Goal: Task Accomplishment & Management: Manage account settings

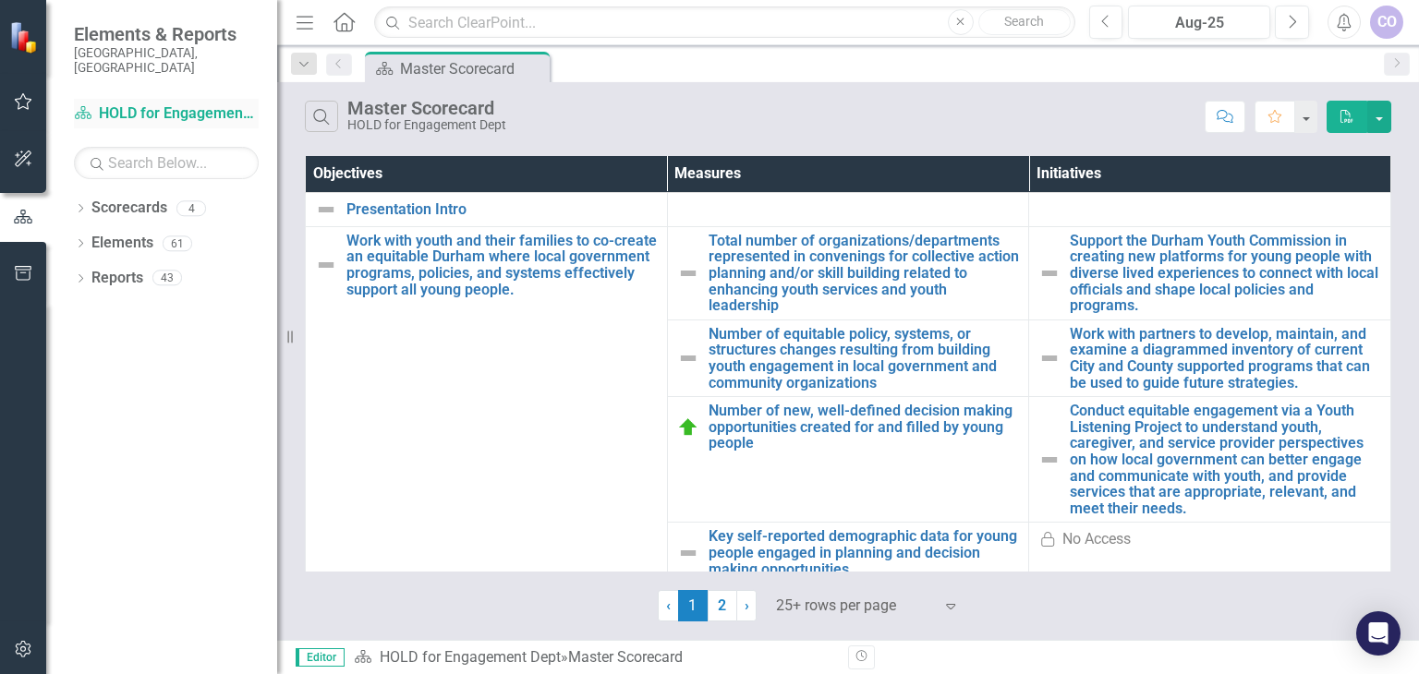
click at [166, 103] on link "Scorecard HOLD for Engagement Dept" at bounding box center [166, 113] width 185 height 21
click at [157, 103] on link "Scorecard HOLD for Engagement Dept" at bounding box center [166, 113] width 185 height 21
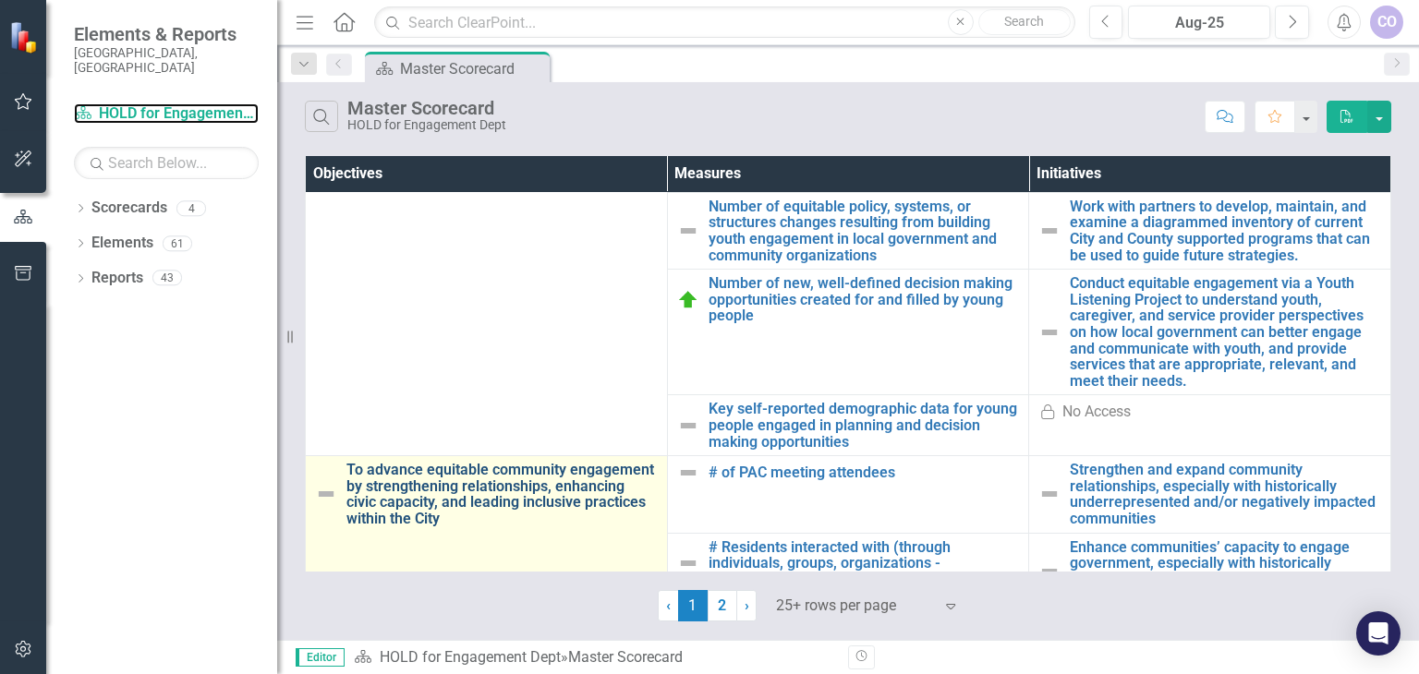
scroll to position [369, 0]
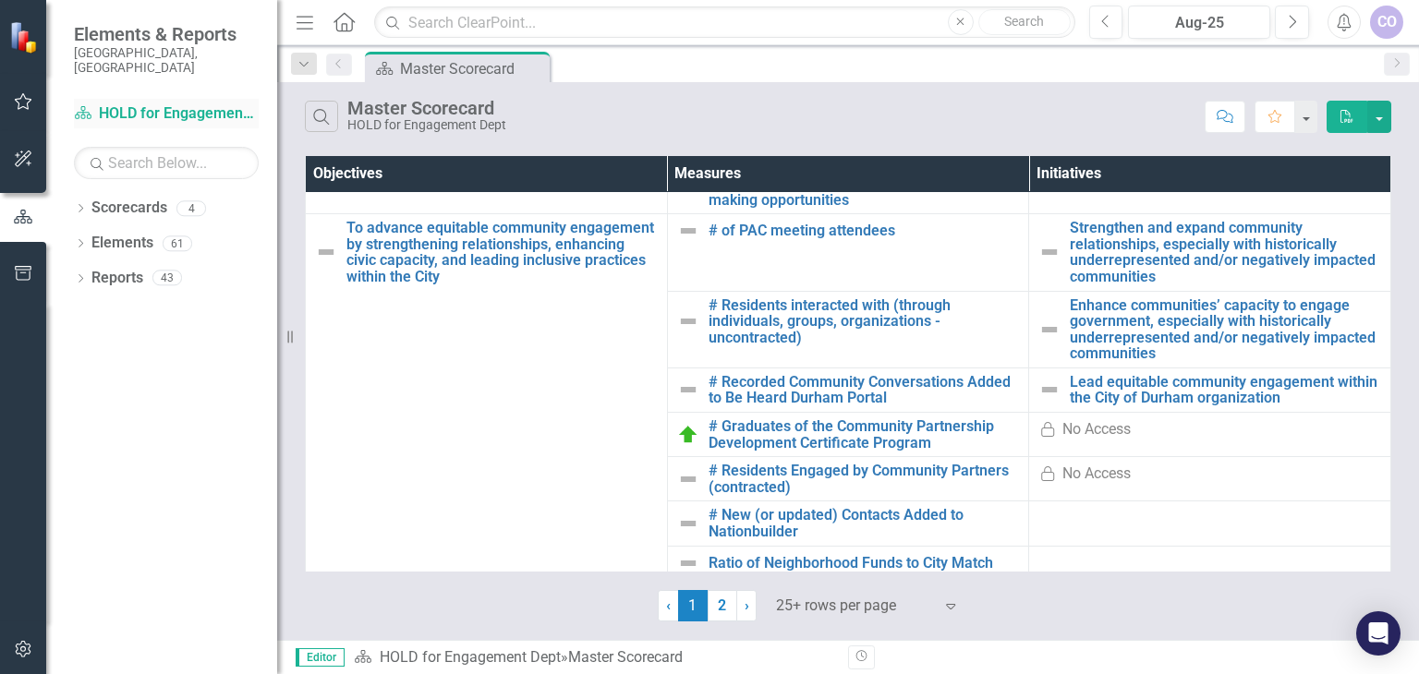
click at [142, 103] on link "Scorecard HOLD for Engagement Dept" at bounding box center [166, 113] width 185 height 21
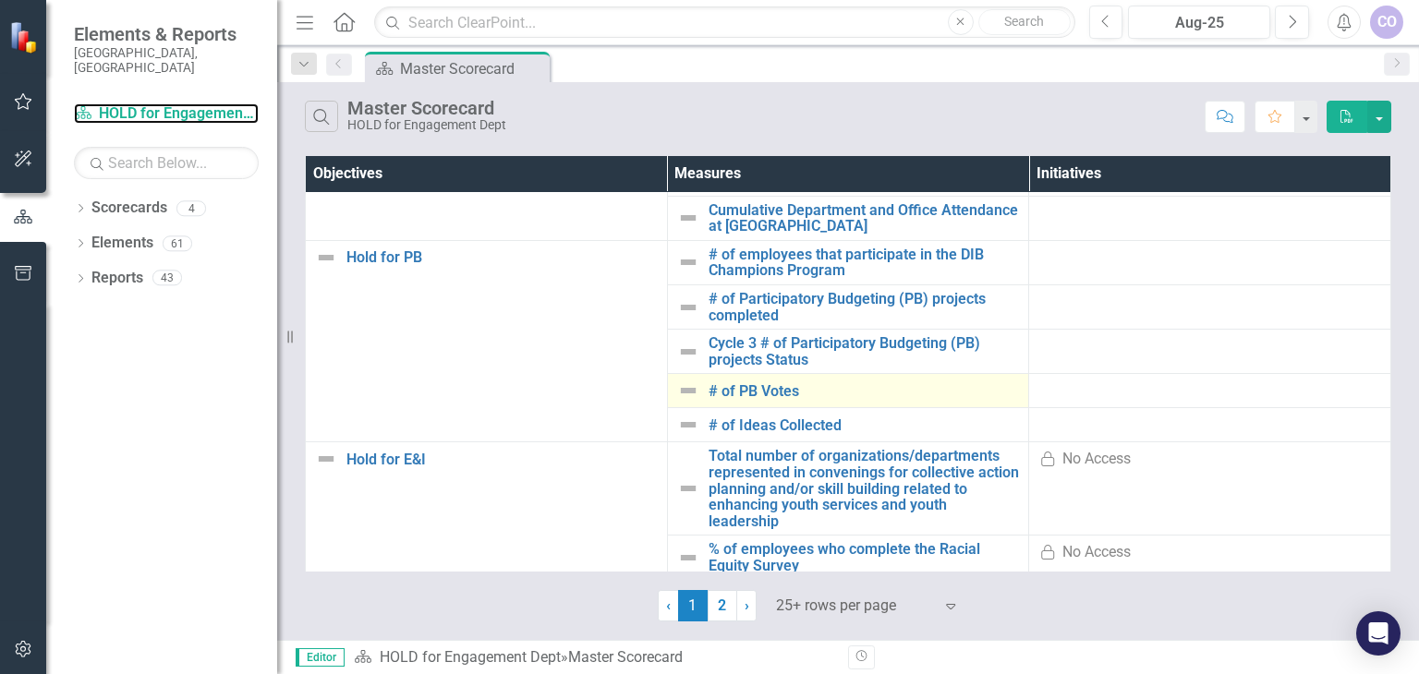
scroll to position [477, 0]
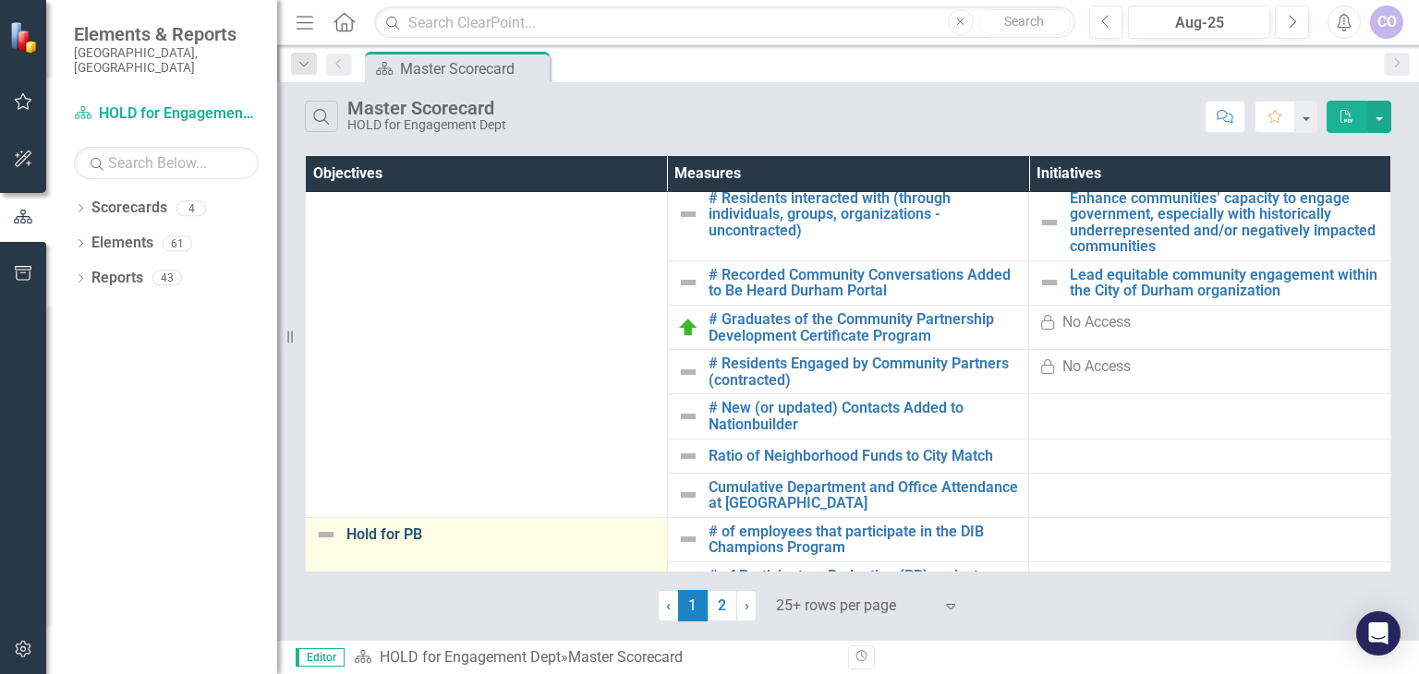
click at [369, 533] on link "Hold for PB" at bounding box center [501, 535] width 311 height 17
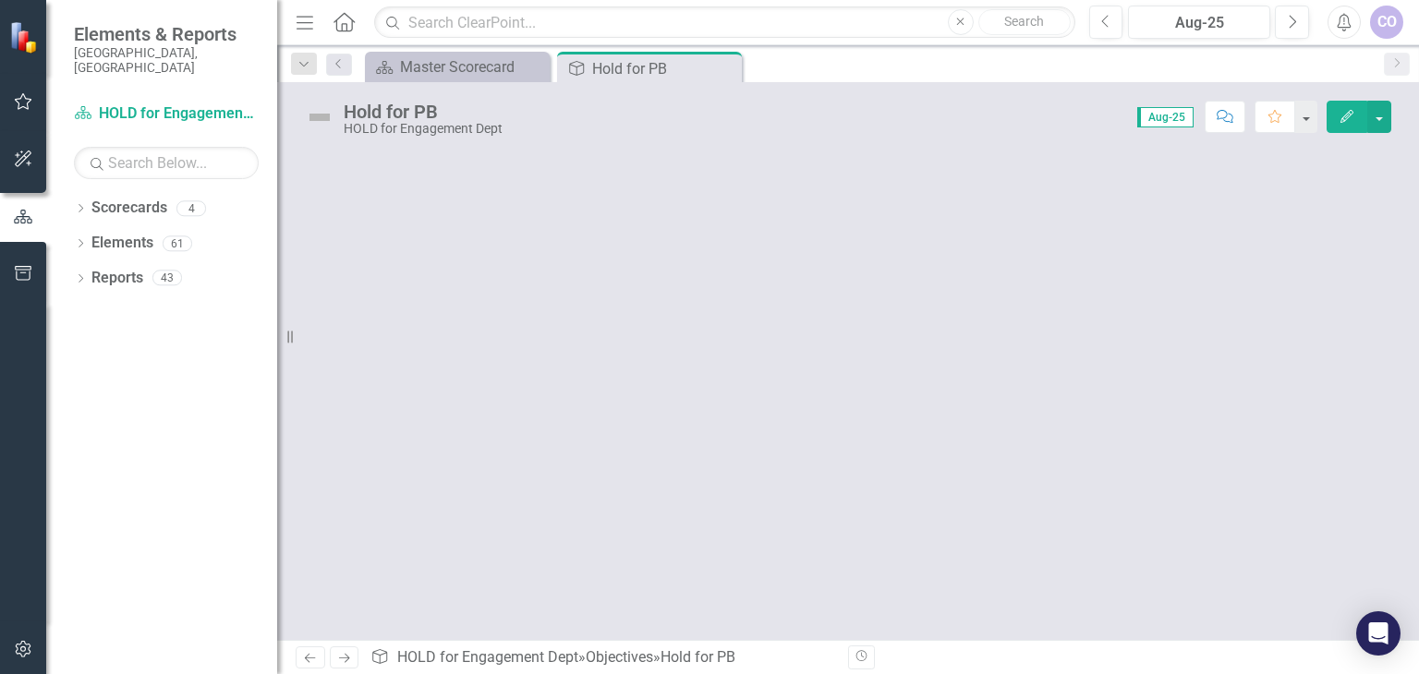
click at [450, 115] on div "Hold for PB" at bounding box center [423, 112] width 159 height 20
click at [616, 63] on div "Hold for PB" at bounding box center [641, 68] width 99 height 23
click at [306, 60] on icon "Dropdown" at bounding box center [304, 64] width 17 height 13
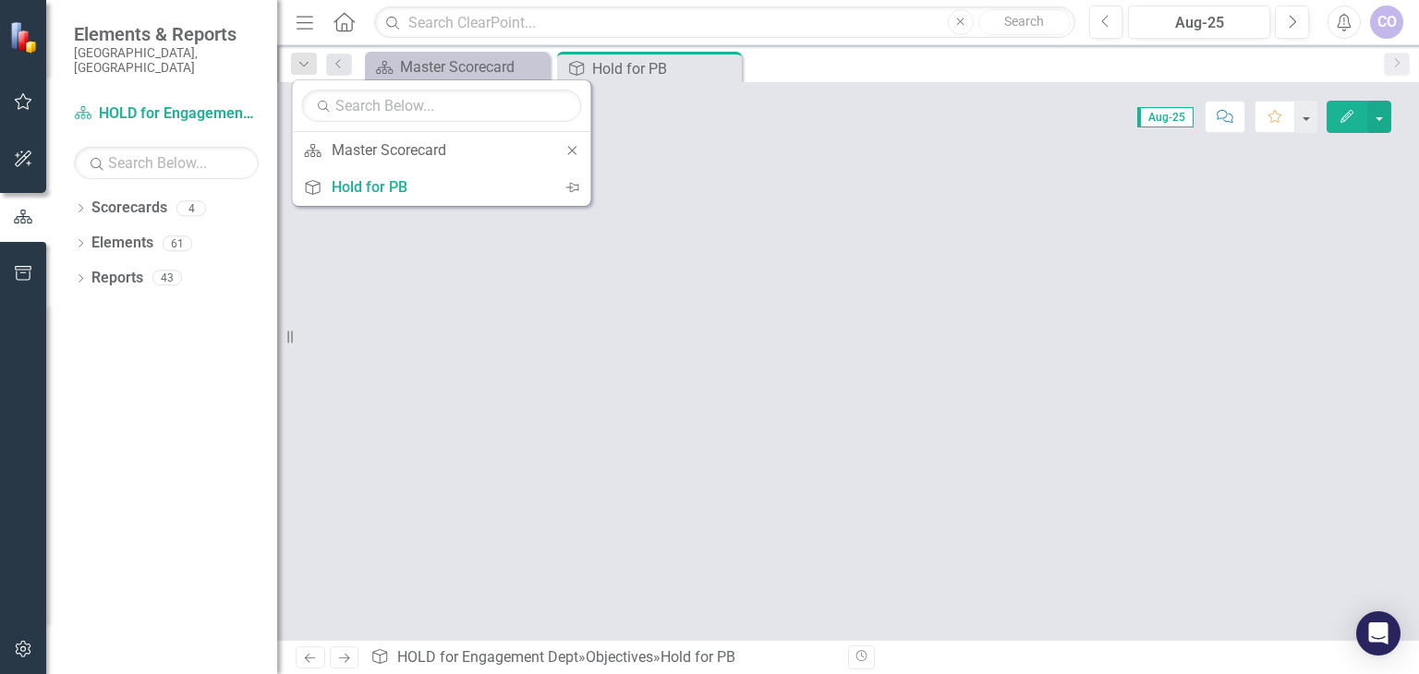
drag, startPoint x: 637, startPoint y: 338, endPoint x: 587, endPoint y: 291, distance: 68.6
click at [637, 338] on div at bounding box center [848, 395] width 1142 height 489
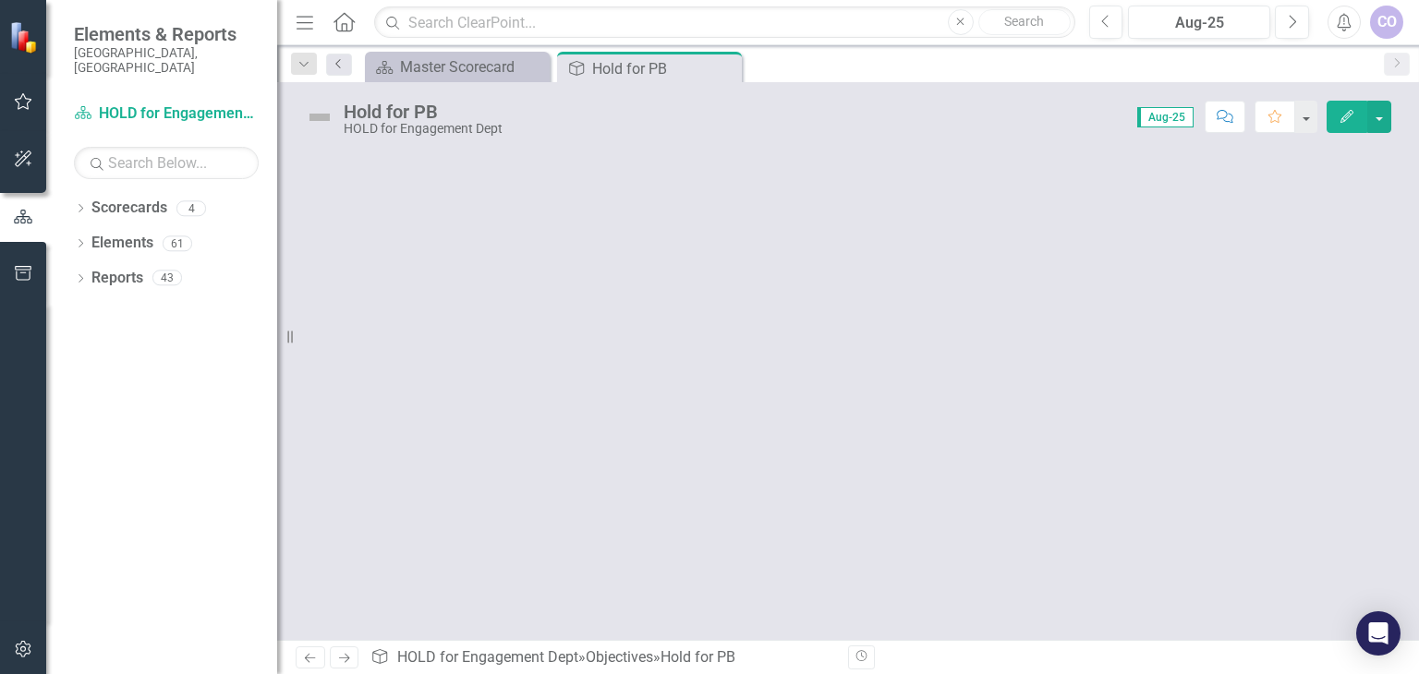
click at [341, 55] on link "Previous" at bounding box center [339, 65] width 26 height 22
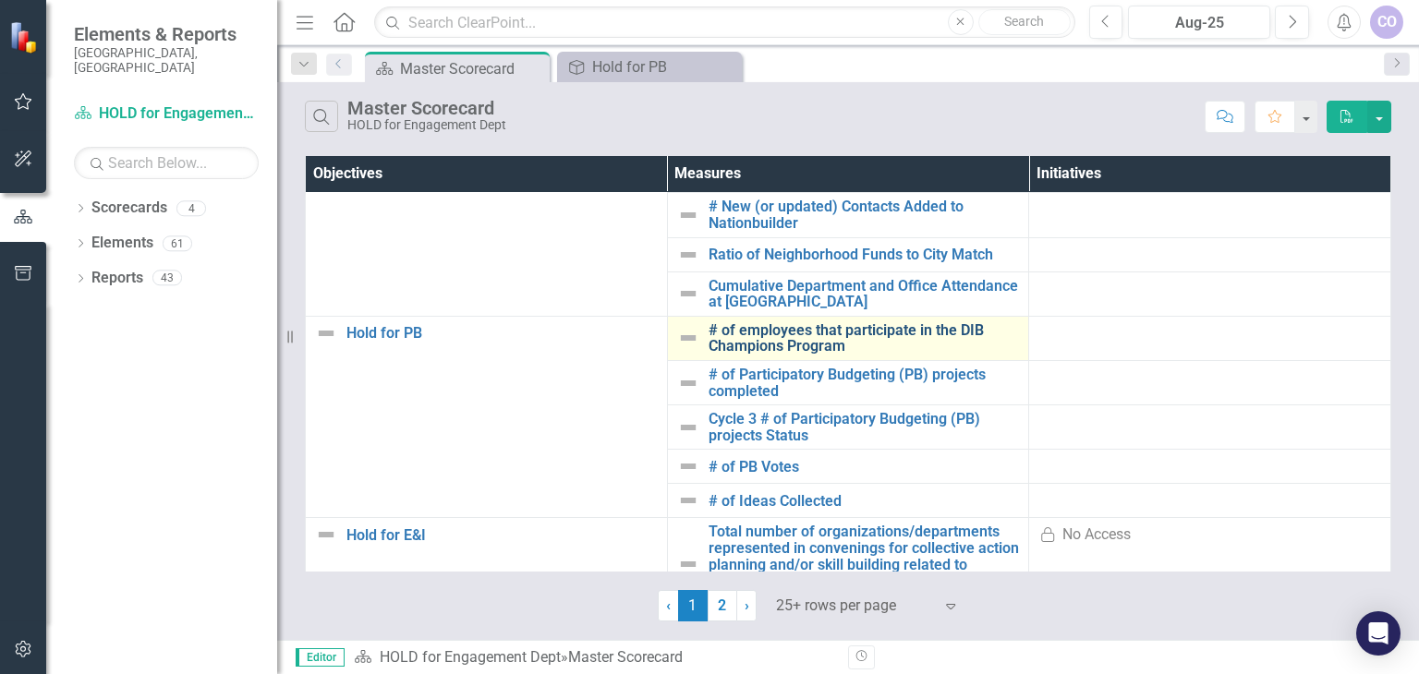
scroll to position [647, 0]
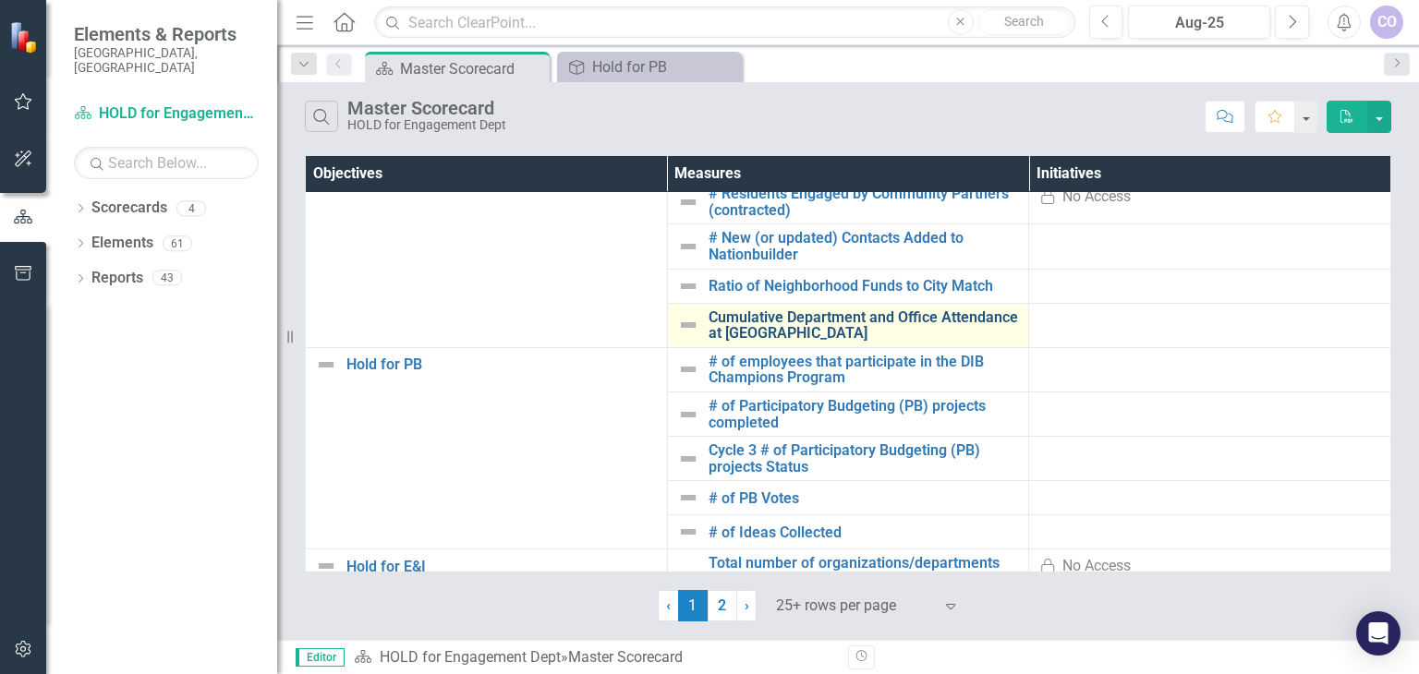
click at [791, 326] on link "Cumulative Department and Office Attendance at [GEOGRAPHIC_DATA]" at bounding box center [864, 325] width 311 height 32
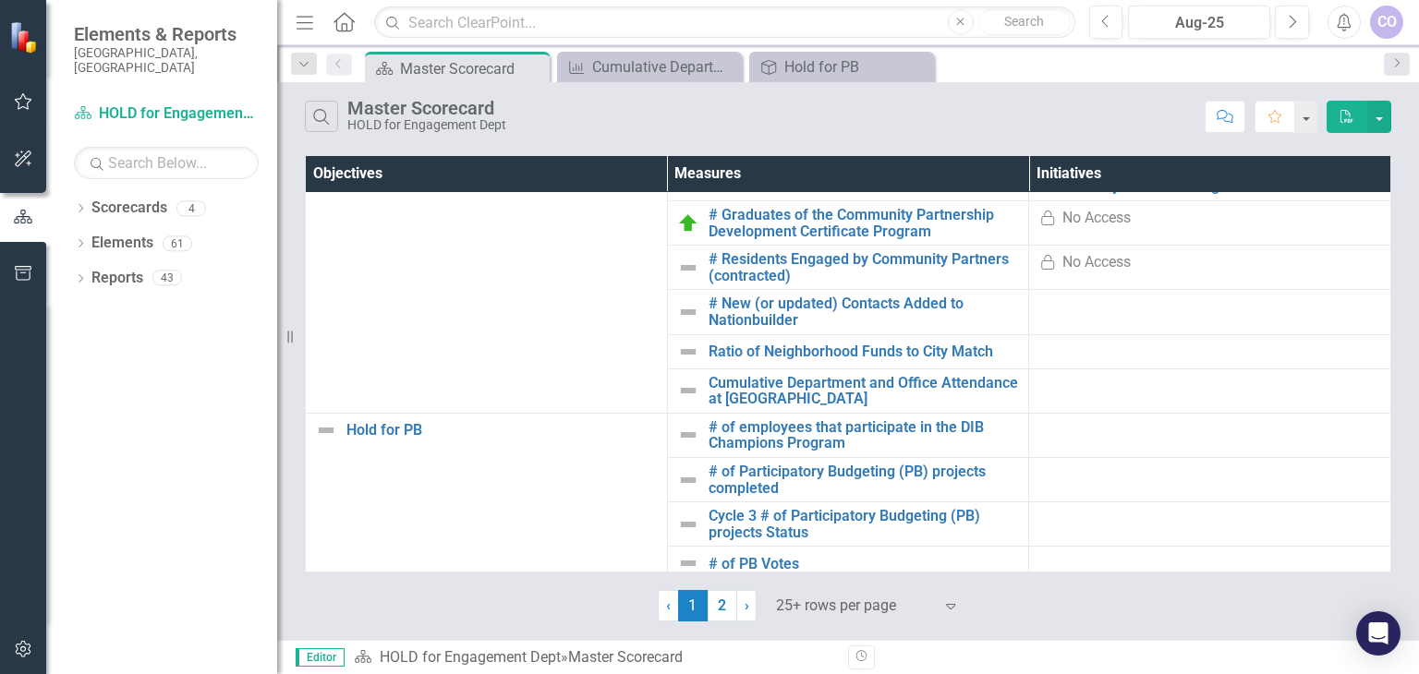
scroll to position [647, 0]
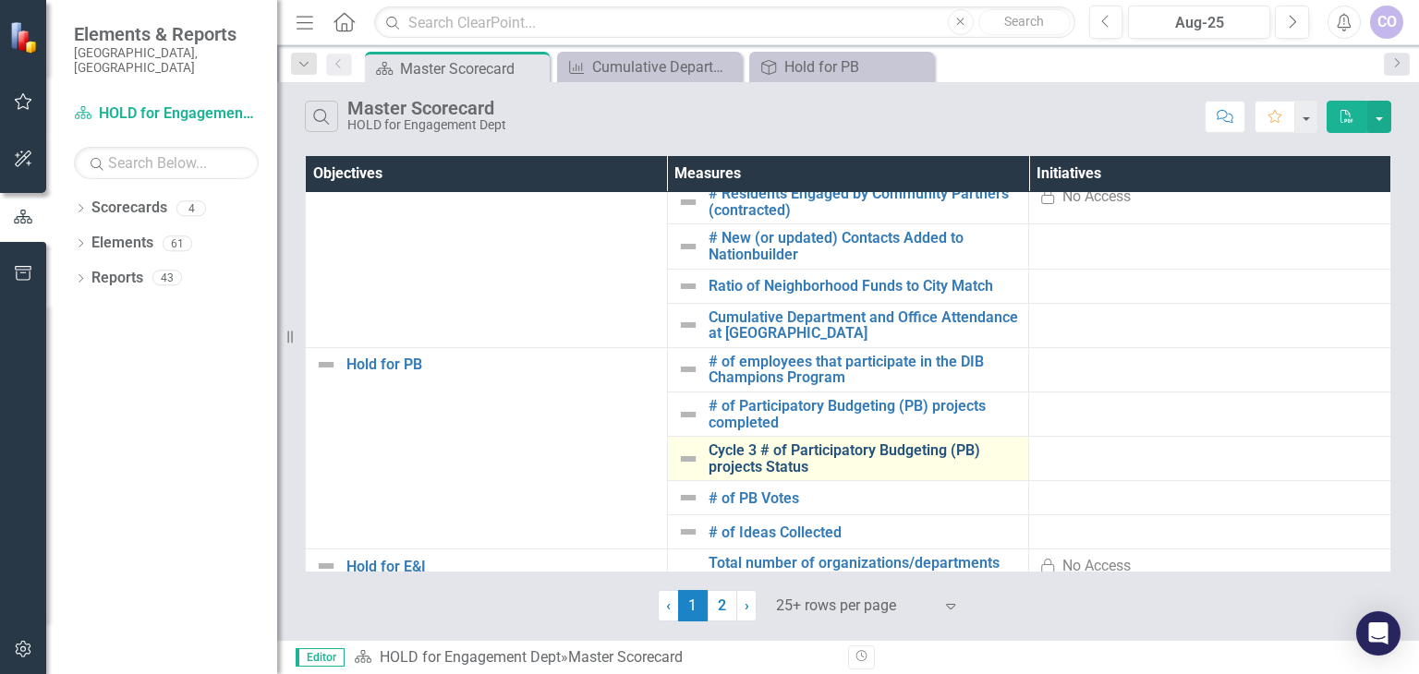
click at [789, 448] on link "Cycle 3 # of Participatory Budgeting (PB) projects Status" at bounding box center [864, 458] width 311 height 32
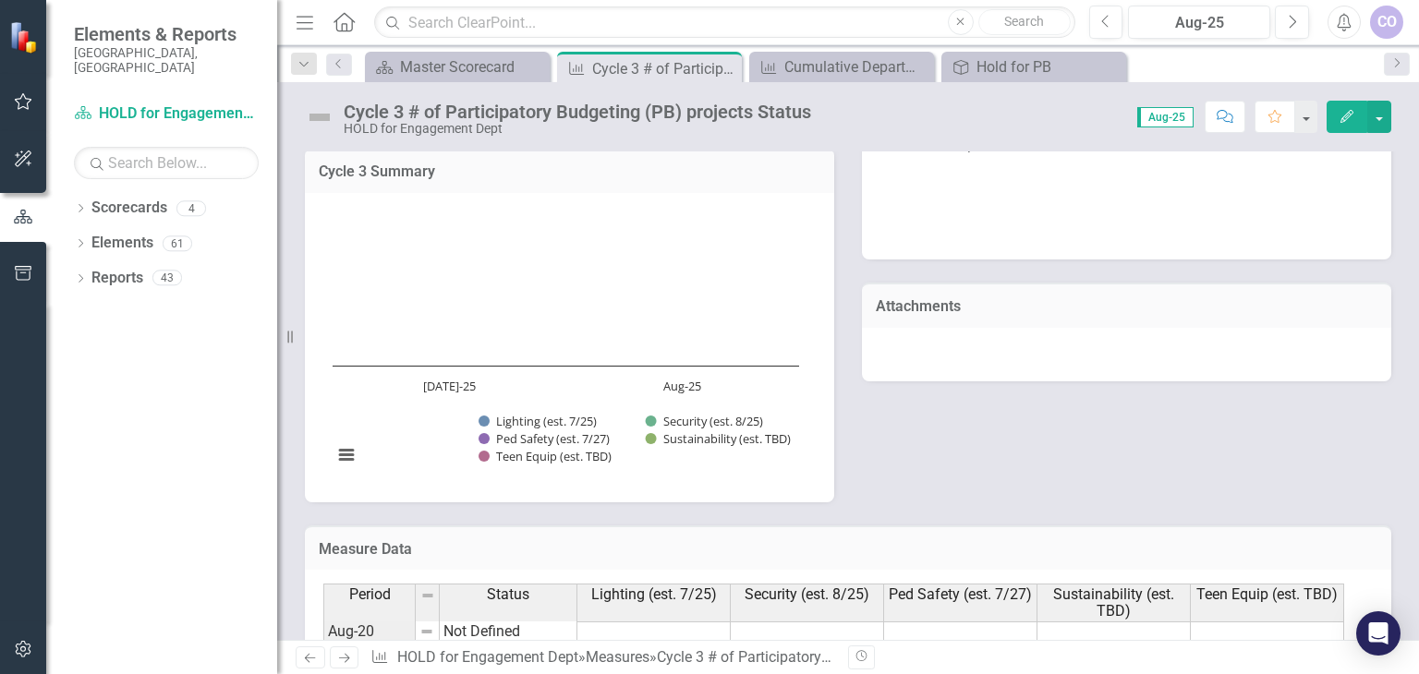
scroll to position [277, 0]
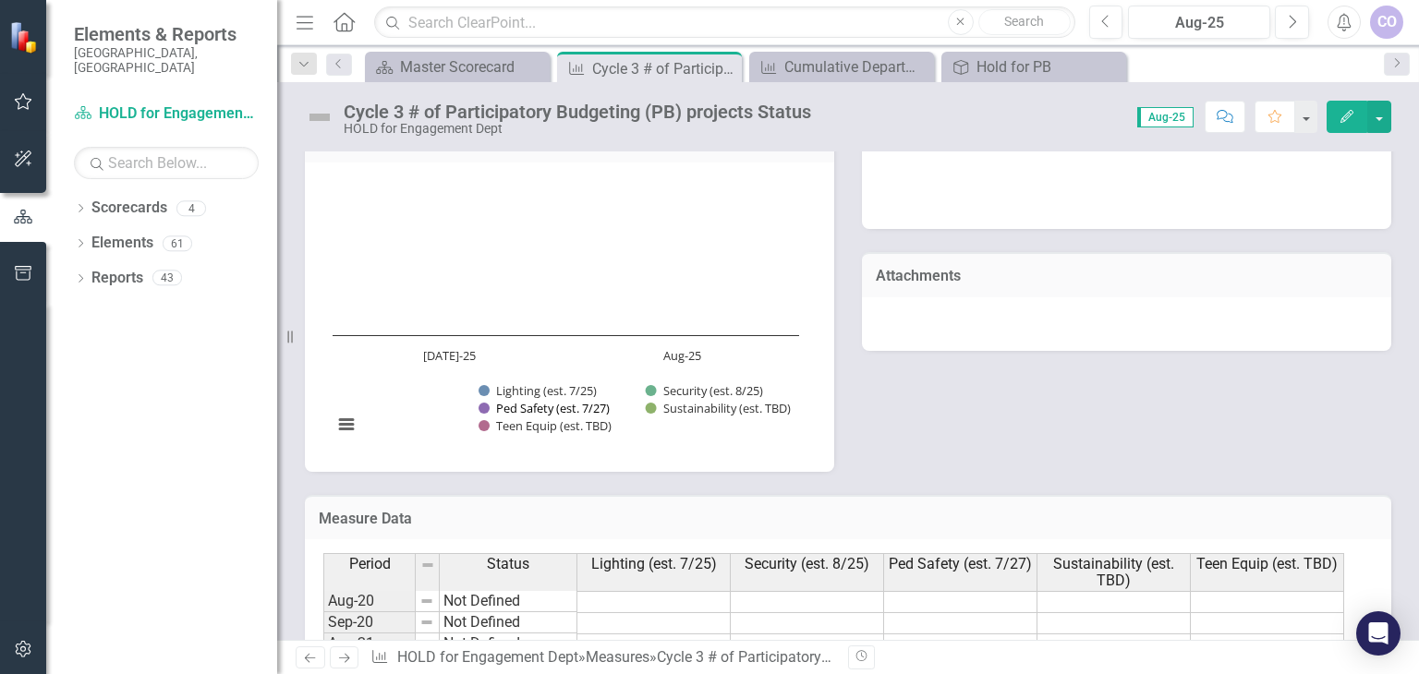
click at [532, 403] on button "Show Ped Safety (est. 7/27)" at bounding box center [544, 408] width 133 height 17
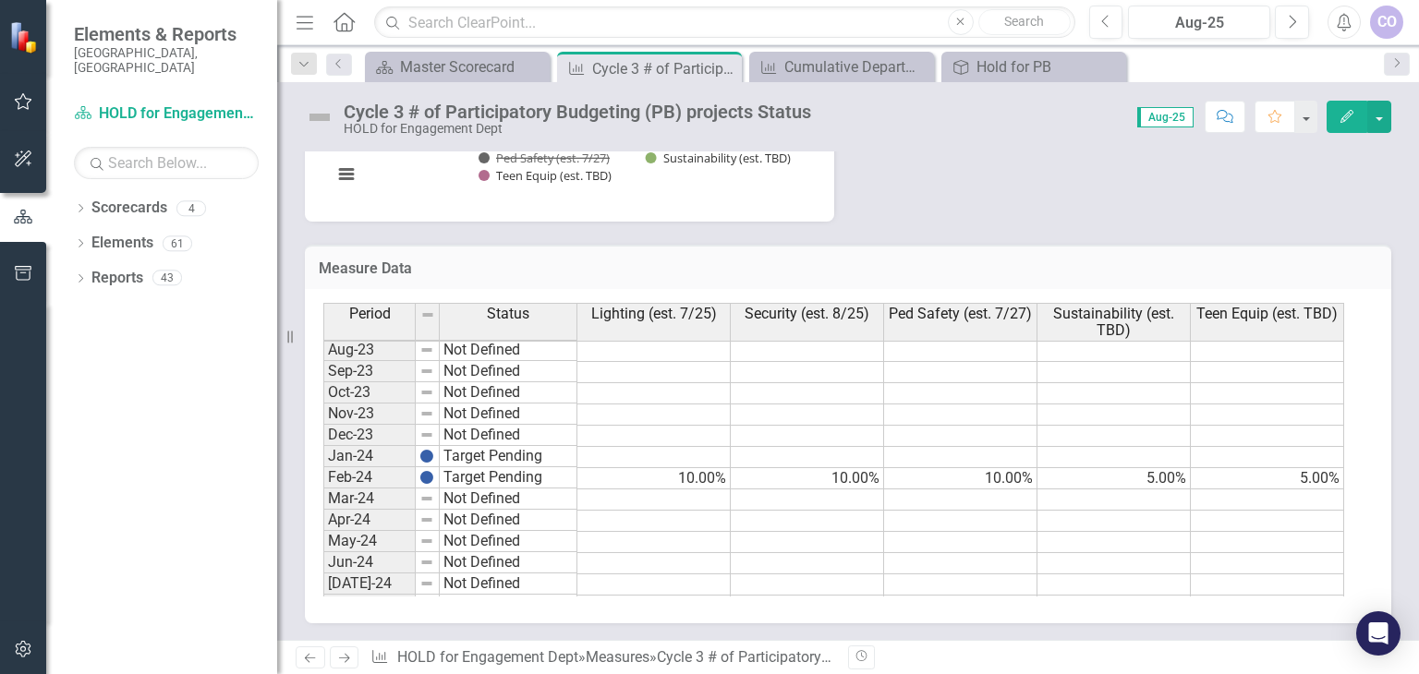
scroll to position [647, 0]
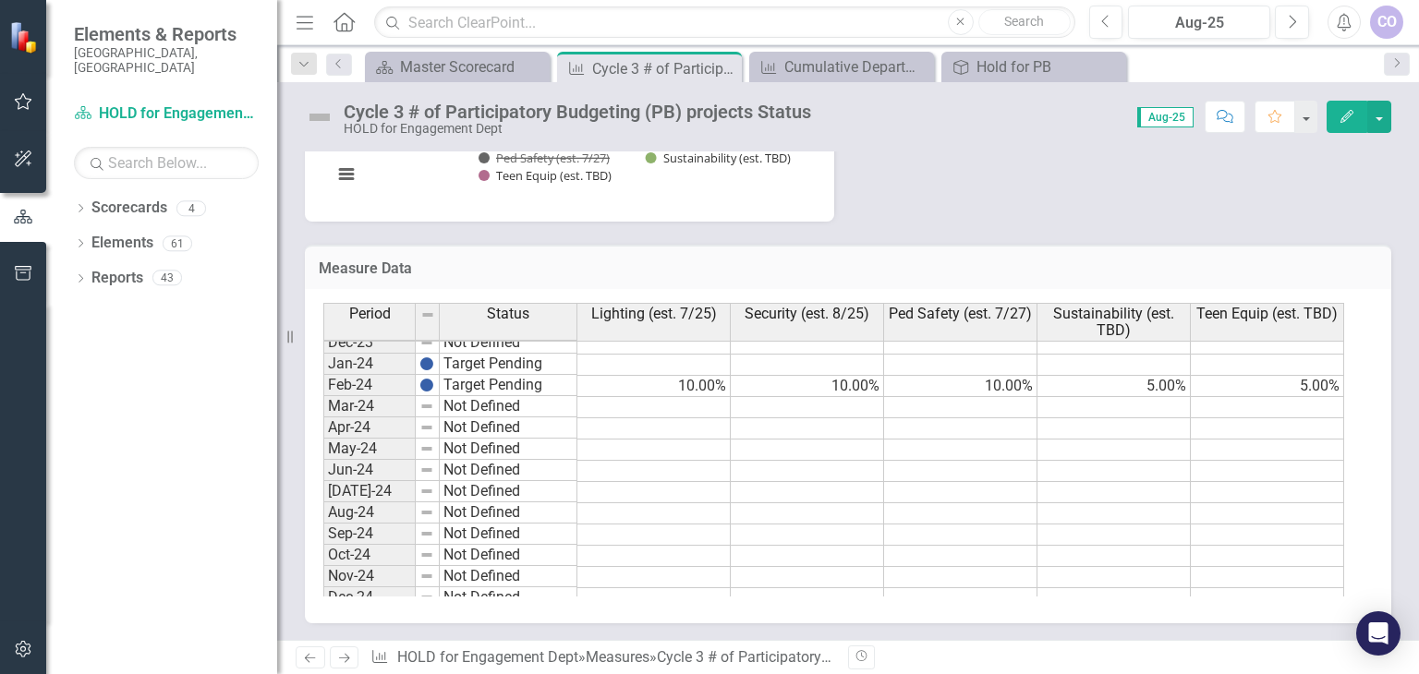
click at [1153, 376] on tbody "Nov-22 Not Defined Dec-22 Not Defined Jan-23 Not Defined Feb-23 Not Defined Mar…" at bounding box center [833, 386] width 1021 height 660
click at [1064, 515] on td at bounding box center [1113, 513] width 153 height 21
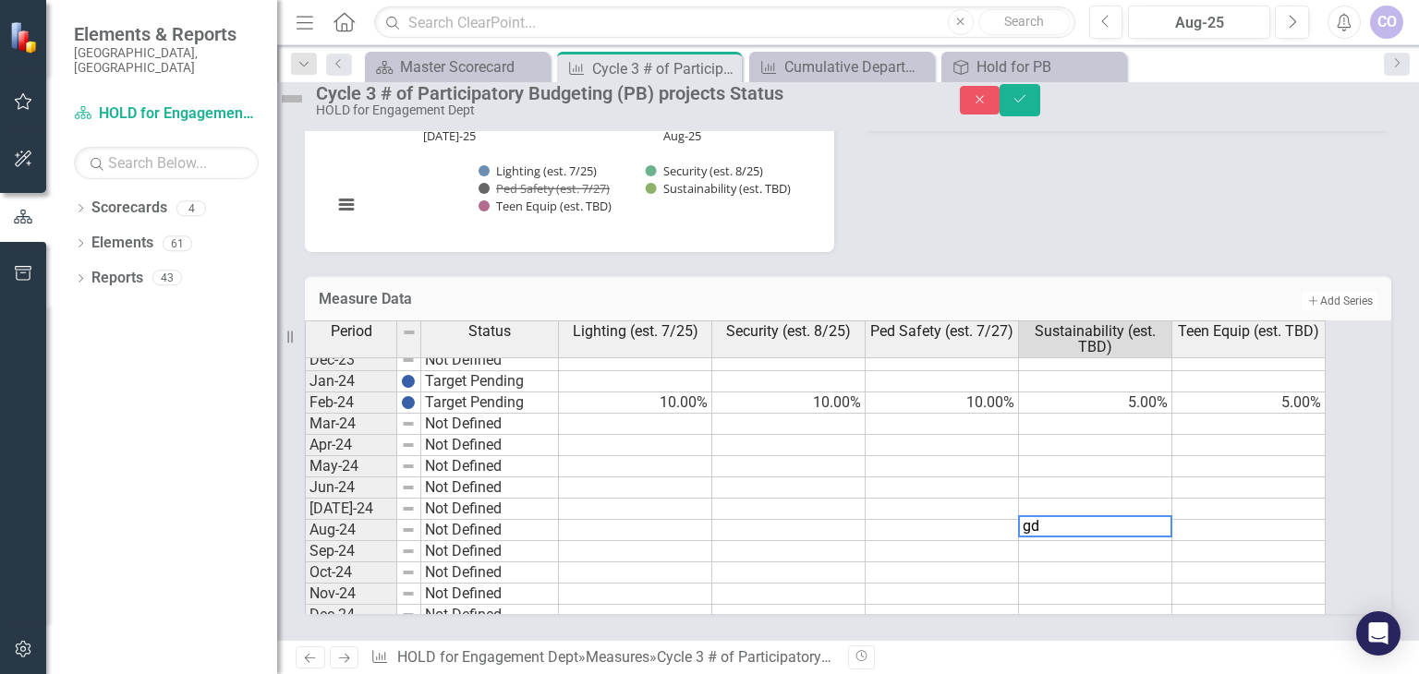
type textarea "g"
click at [1060, 178] on div "Analysis Aug-25 Cycle 3 Summary Chart Bar chart with 5 data series. Cycle 3 Sum…" at bounding box center [848, 2] width 1114 height 499
click at [988, 106] on icon "Close" at bounding box center [980, 99] width 17 height 13
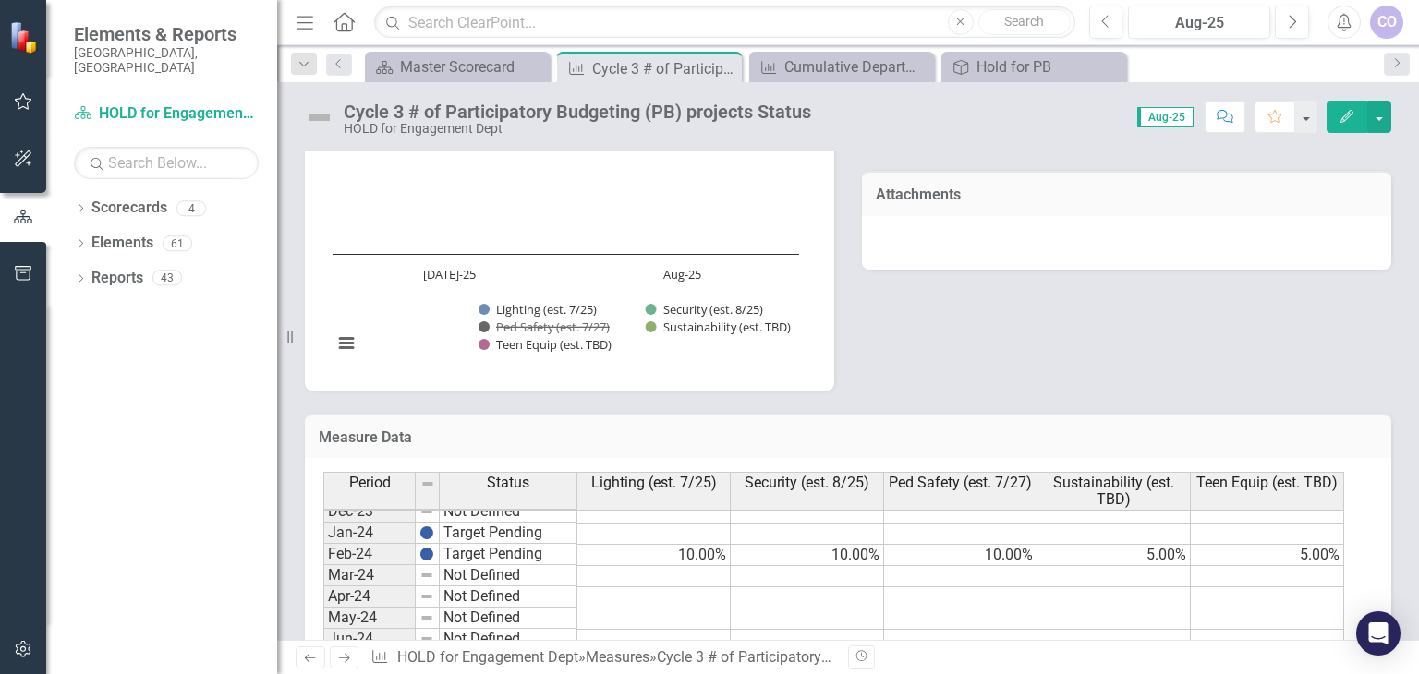
scroll to position [158, 0]
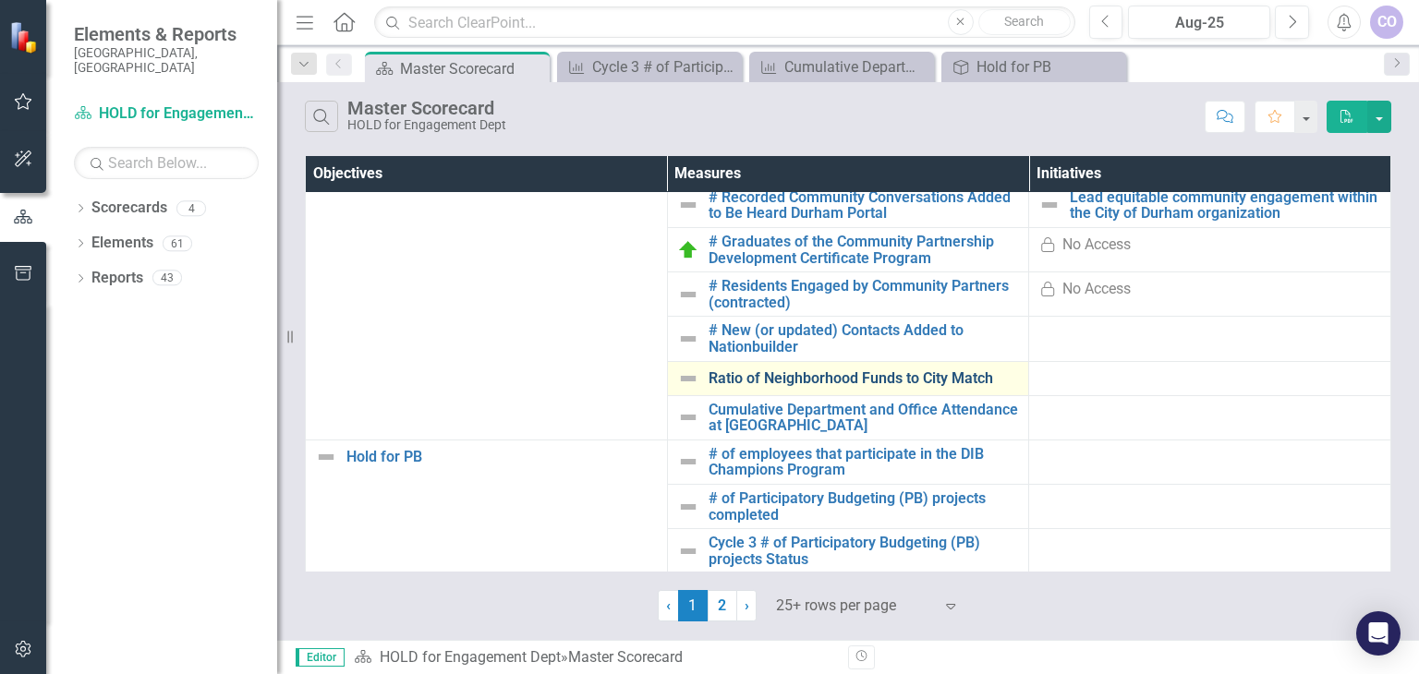
scroll to position [739, 0]
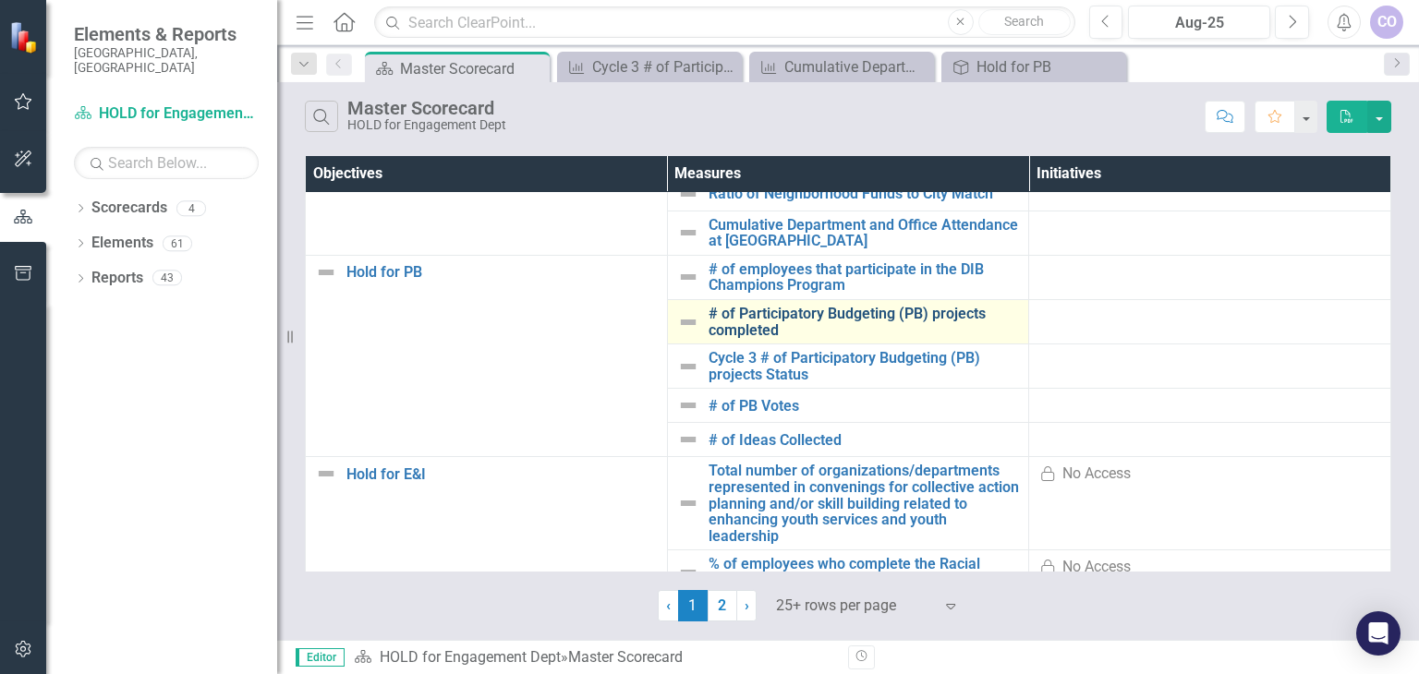
click at [781, 316] on link "# of Participatory Budgeting (PB) projects completed" at bounding box center [864, 322] width 311 height 32
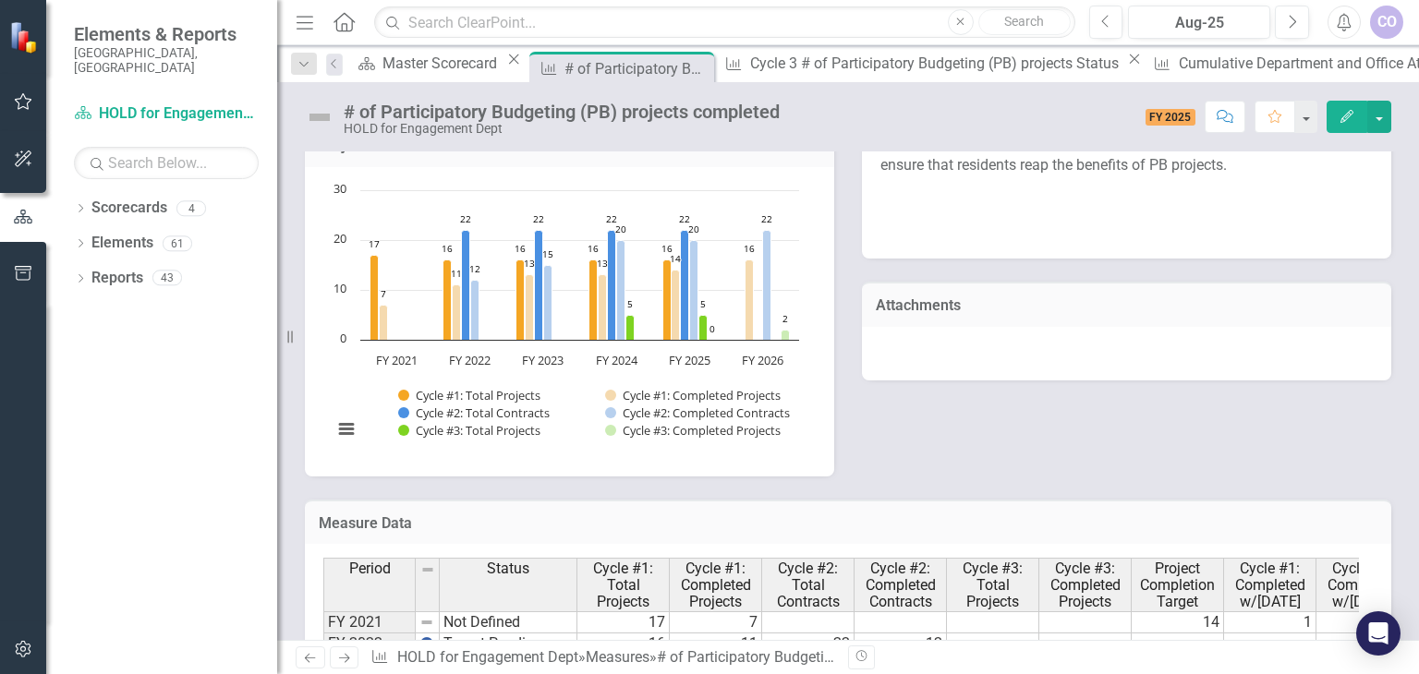
scroll to position [277, 0]
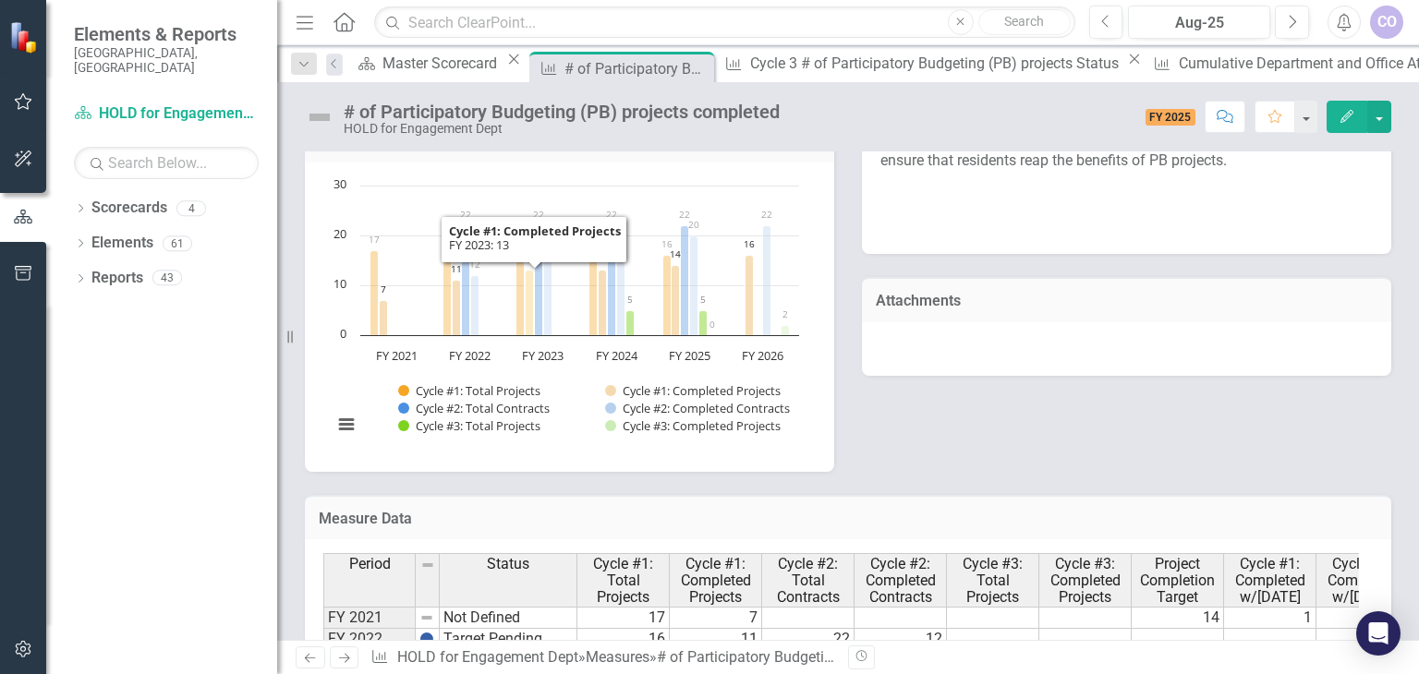
click at [526, 297] on icon "FY 2023, 13. Cycle #1: Completed Projects." at bounding box center [530, 303] width 8 height 66
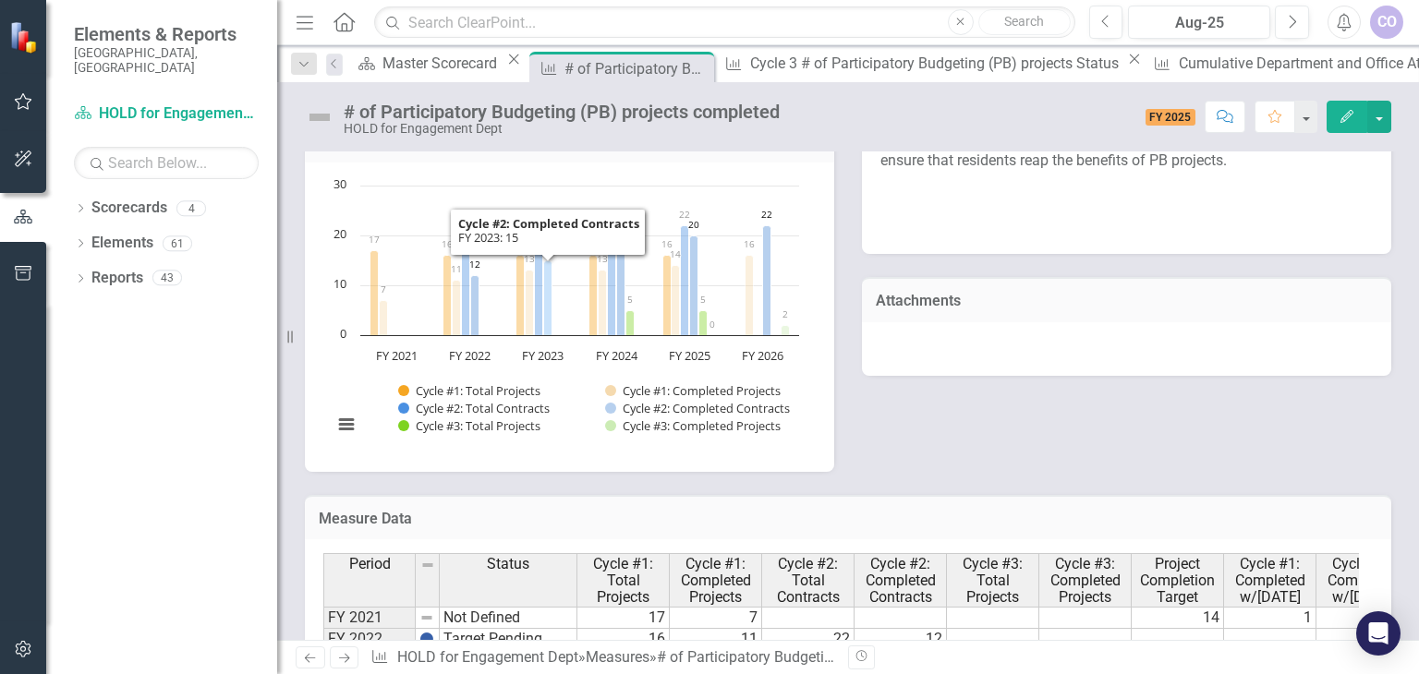
click at [547, 306] on icon "FY 2023, 15. Cycle #2: Completed Contracts." at bounding box center [548, 297] width 8 height 75
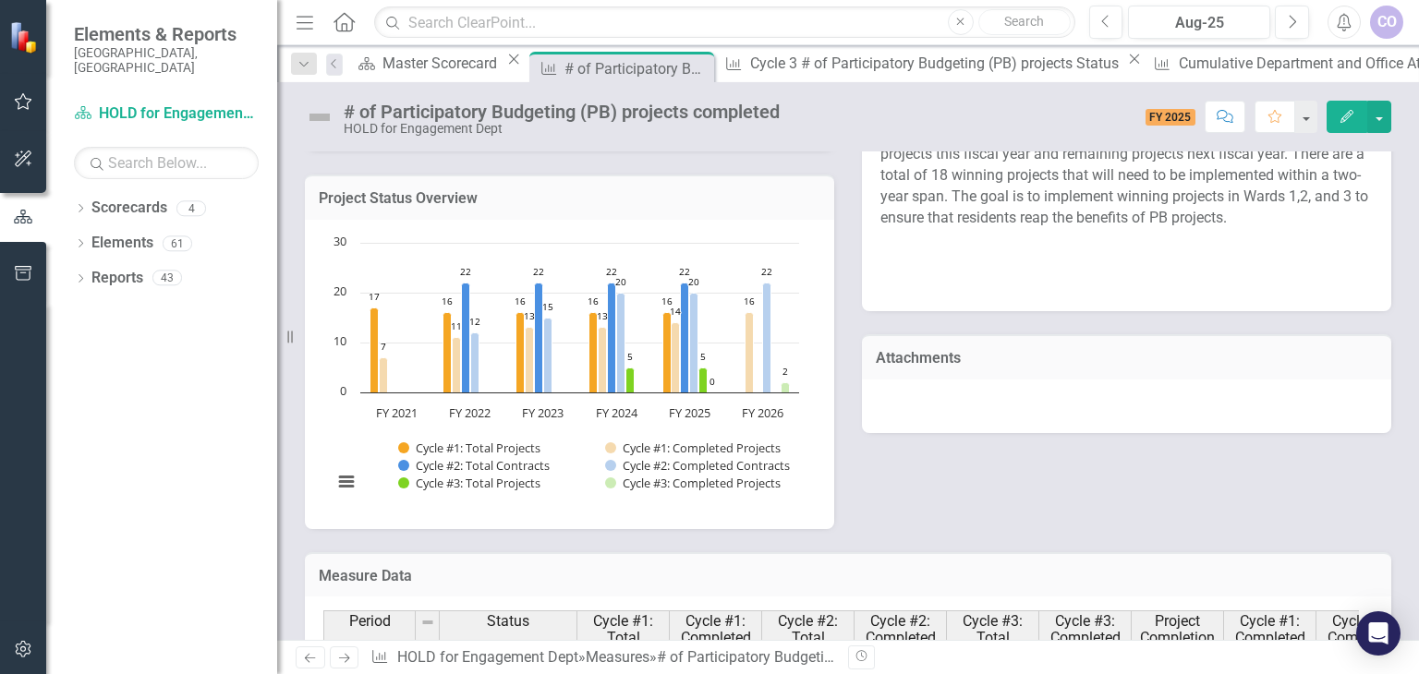
scroll to position [0, 0]
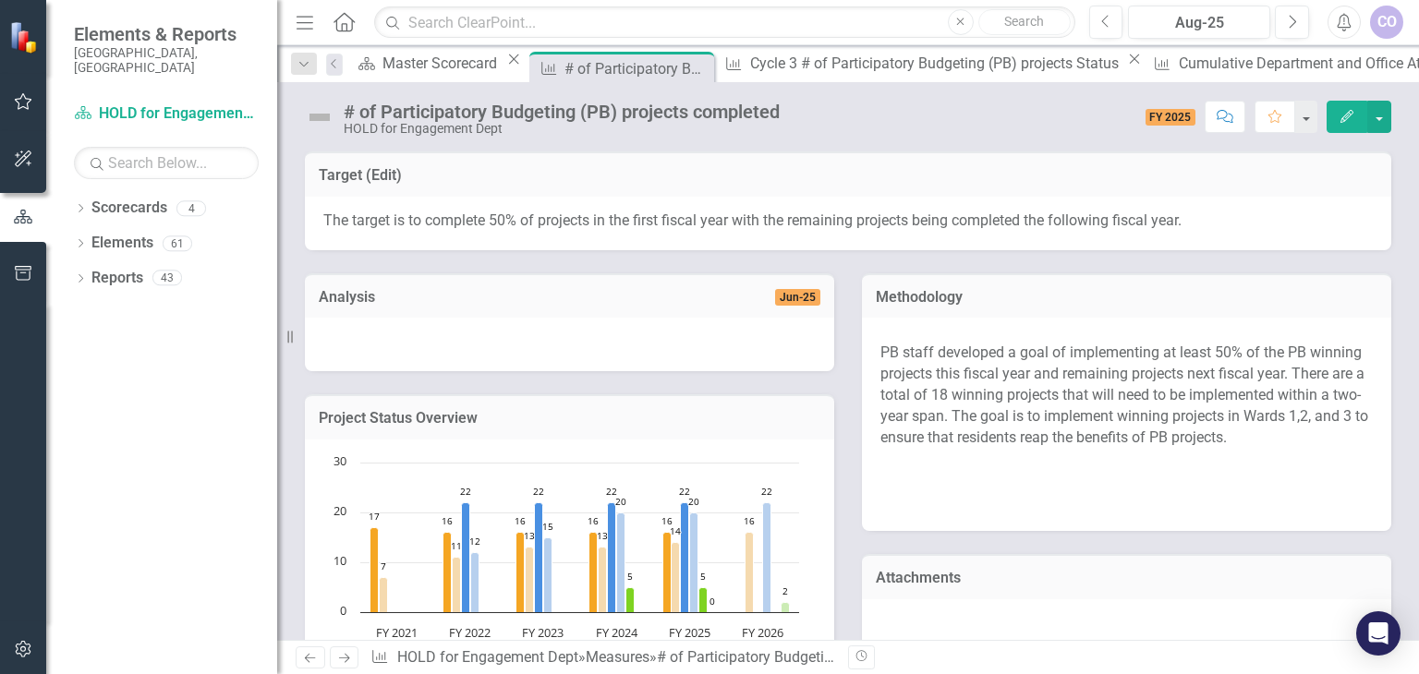
click at [812, 313] on div "Analysis Jun-25" at bounding box center [569, 295] width 529 height 45
click at [1021, 420] on span "PB staff developed a goal of implementing at least 50% of the PB winning projec…" at bounding box center [1126, 422] width 492 height 181
click at [995, 376] on span "PB staff developed a goal of implementing at least 50% of the PB winning projec…" at bounding box center [1126, 422] width 492 height 181
click at [1348, 122] on icon "Edit" at bounding box center [1346, 116] width 17 height 13
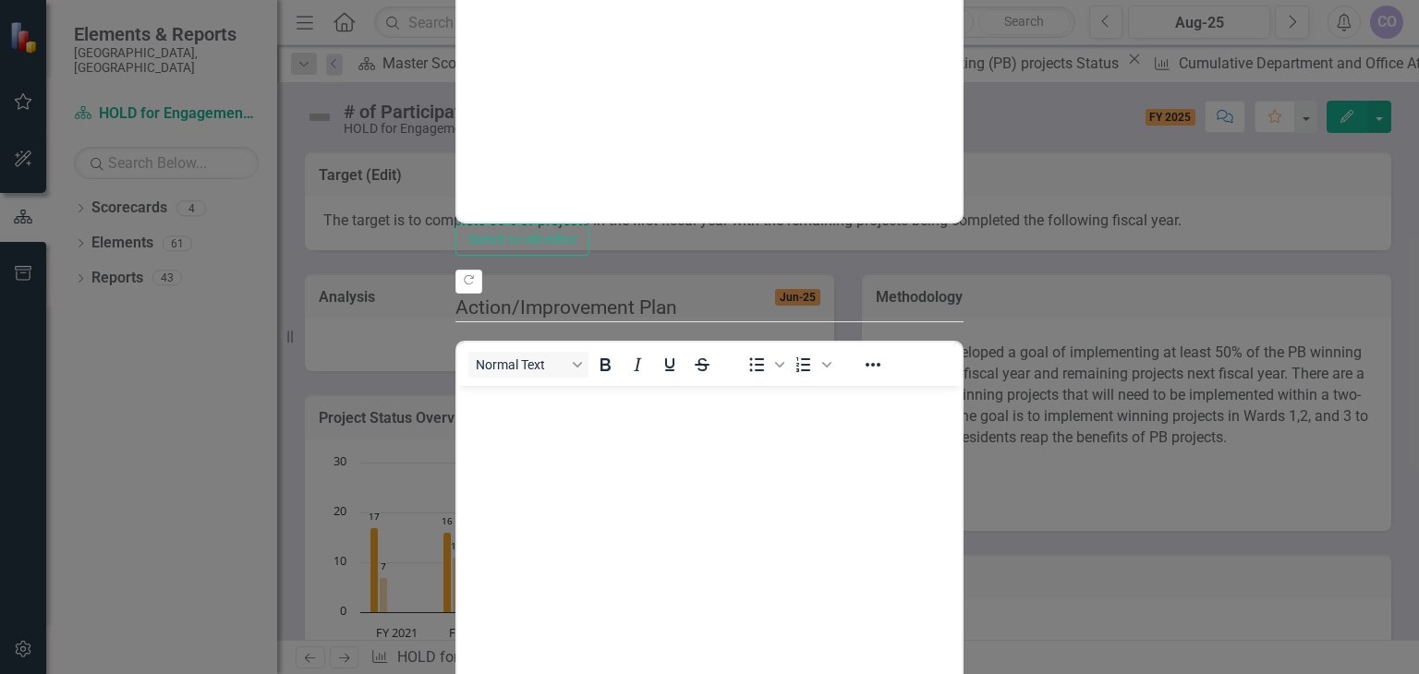
click at [760, 0] on body "Rich Text Area. Press ALT-0 for help." at bounding box center [709, 38] width 504 height 277
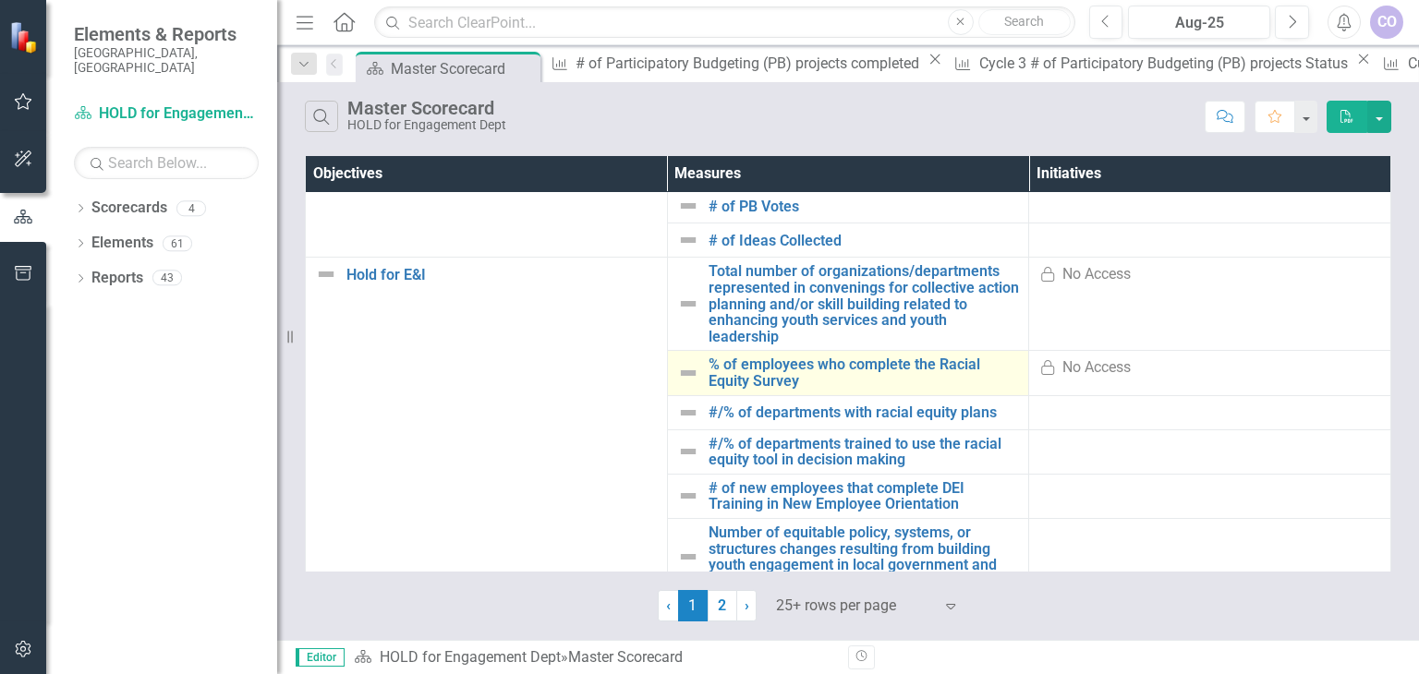
scroll to position [846, 0]
